Goal: Information Seeking & Learning: Learn about a topic

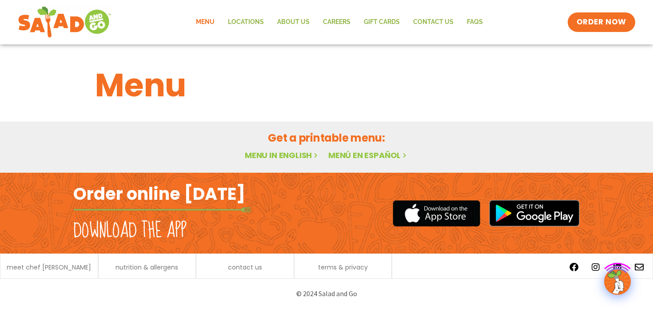
click at [277, 154] on link "Menu in English" at bounding box center [282, 155] width 75 height 11
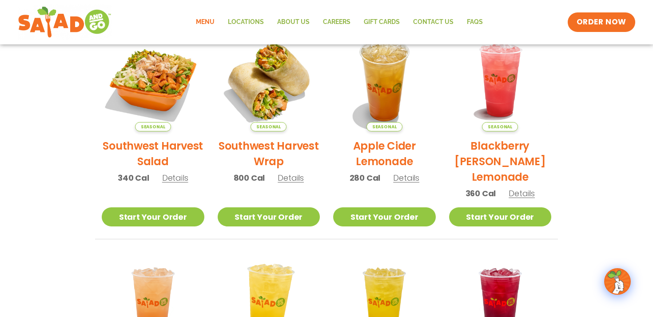
scroll to position [219, 0]
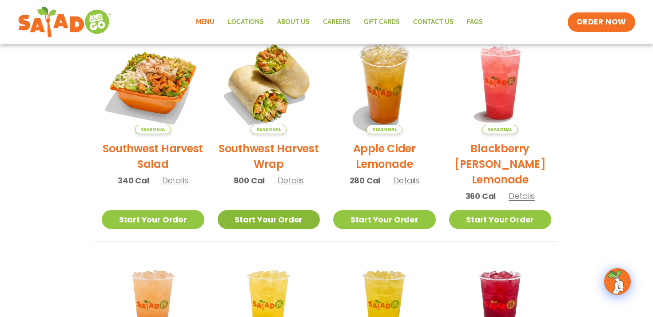
click at [255, 219] on link "Start Your Order" at bounding box center [269, 219] width 103 height 19
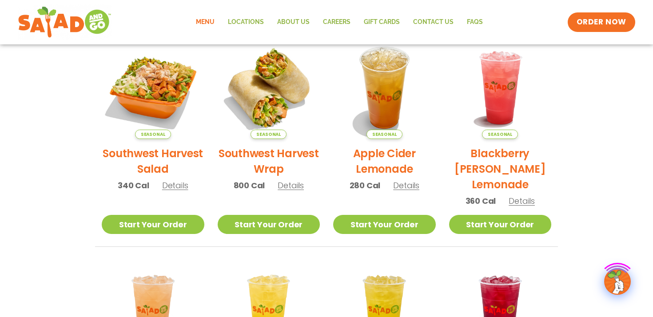
scroll to position [259, 0]
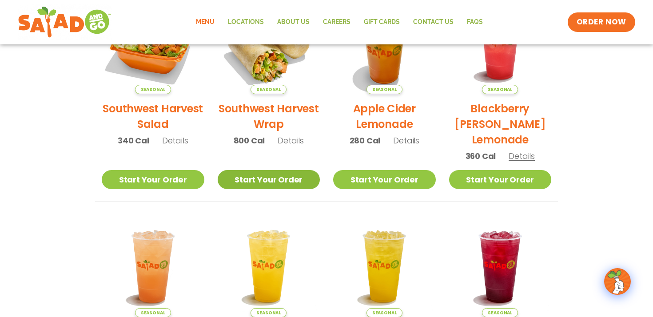
click at [265, 175] on link "Start Your Order" at bounding box center [269, 179] width 103 height 19
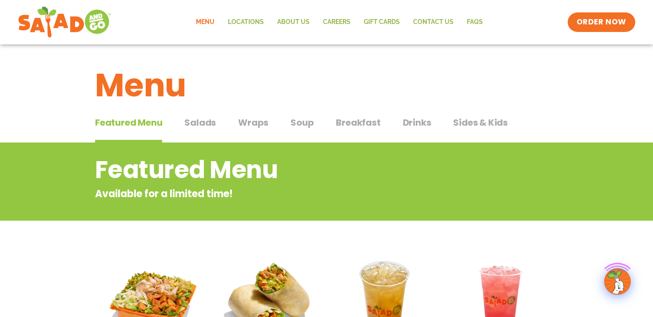
click at [205, 126] on span "Salads" at bounding box center [200, 122] width 32 height 13
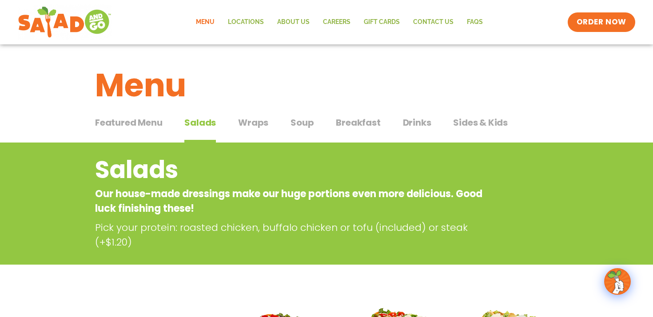
click at [259, 121] on span "Wraps" at bounding box center [253, 122] width 30 height 13
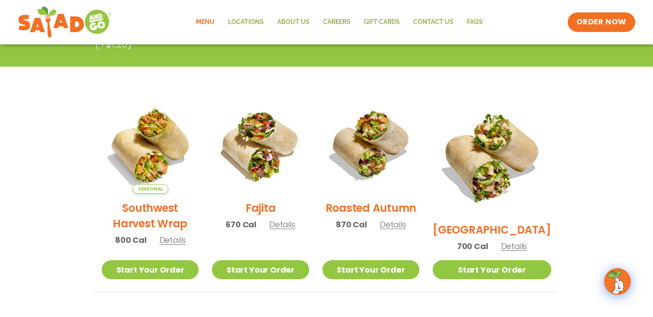
scroll to position [180, 0]
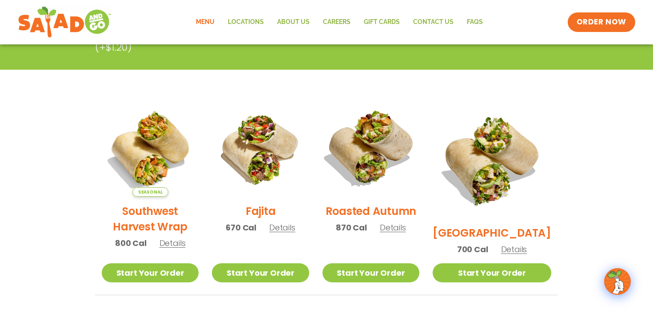
click at [367, 167] on img at bounding box center [371, 148] width 114 height 114
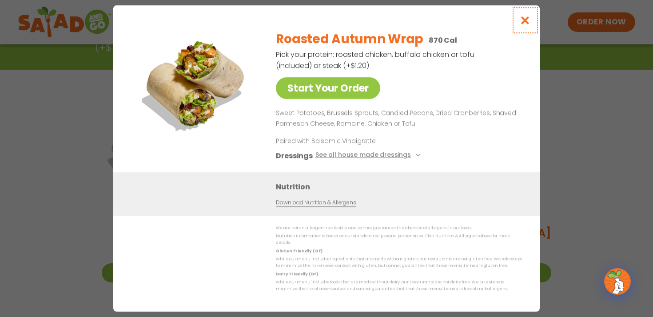
click at [528, 25] on icon "Close modal" at bounding box center [525, 20] width 11 height 9
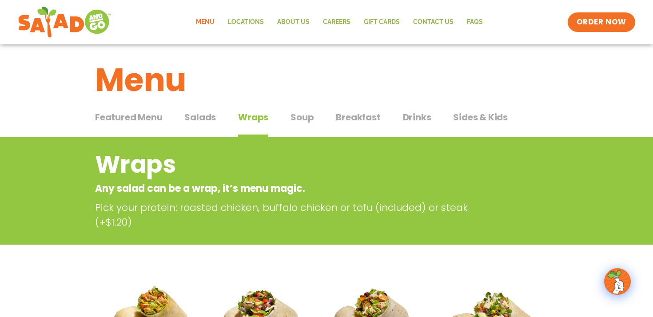
scroll to position [0, 0]
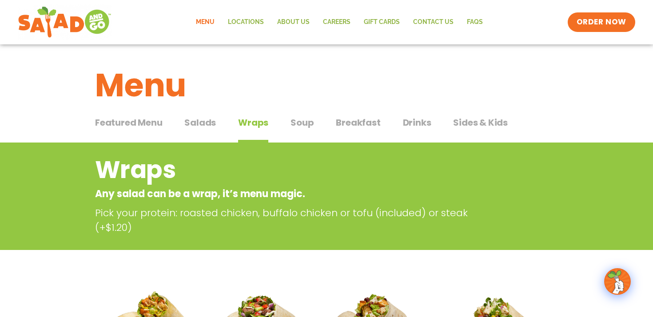
click at [201, 125] on span "Salads" at bounding box center [200, 122] width 32 height 13
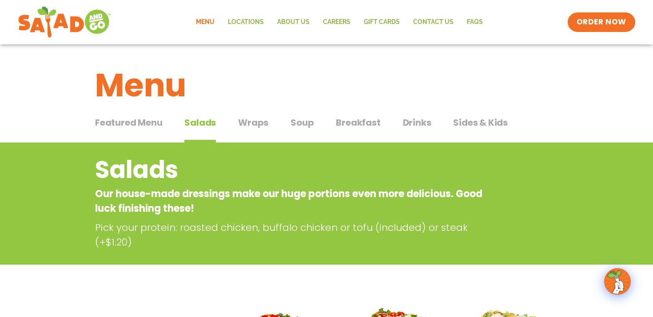
click at [296, 127] on span "Soup" at bounding box center [301, 122] width 23 height 13
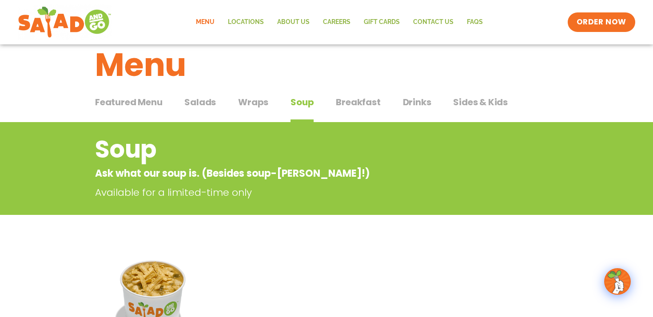
scroll to position [24, 0]
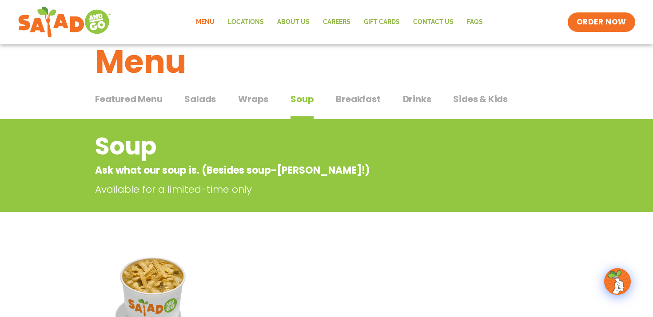
click at [414, 100] on span "Drinks" at bounding box center [417, 98] width 28 height 13
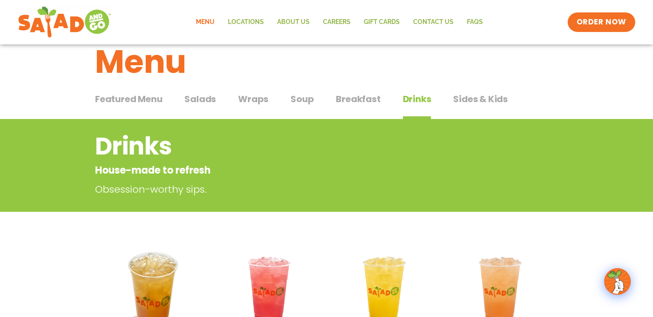
click at [483, 95] on span "Sides & Kids" at bounding box center [480, 98] width 55 height 13
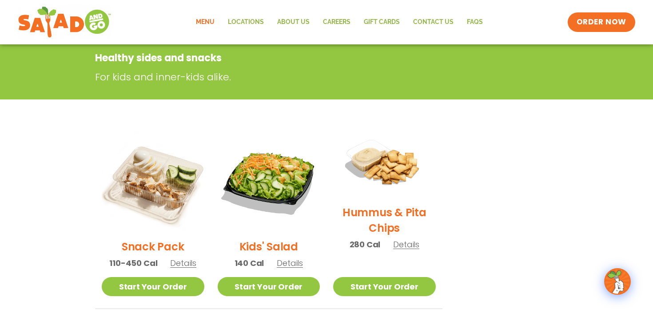
scroll to position [212, 0]
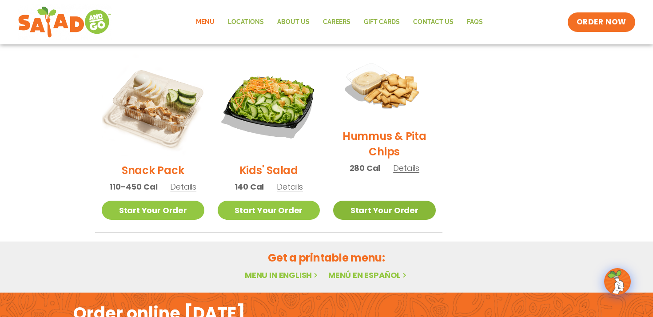
click at [393, 211] on link "Start Your Order" at bounding box center [384, 210] width 103 height 19
